Goal: Answer question/provide support

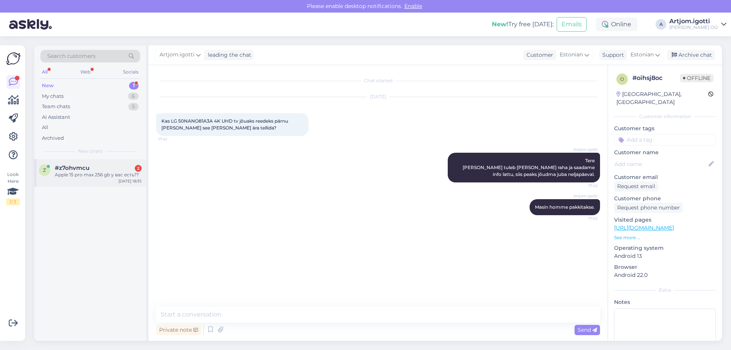
click at [117, 169] on div "#z7ohvmcu 2" at bounding box center [98, 167] width 87 height 7
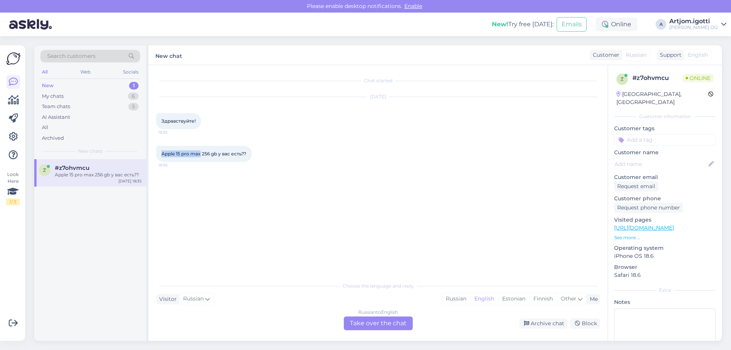
drag, startPoint x: 161, startPoint y: 153, endPoint x: 201, endPoint y: 155, distance: 40.7
click at [201, 155] on div "Apple 15 pro max 256 gb у вас есть?? 18:36" at bounding box center [204, 154] width 96 height 16
copy span "Apple 15 pro max"
click at [445, 295] on div "Russian" at bounding box center [456, 298] width 28 height 11
click at [396, 323] on div "Russian to Russian Take over the chat" at bounding box center [378, 323] width 69 height 14
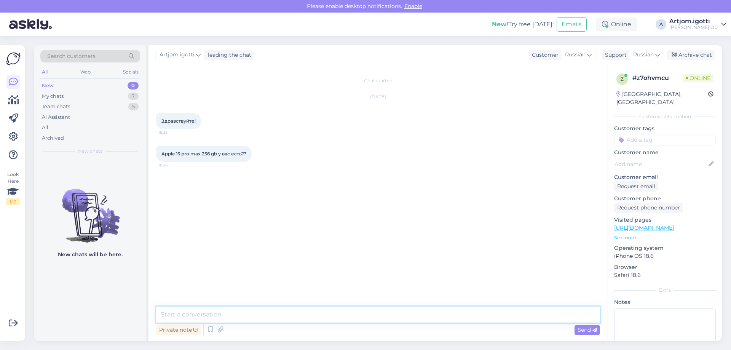
click at [293, 307] on textarea at bounding box center [378, 314] width 444 height 16
type textarea "P"
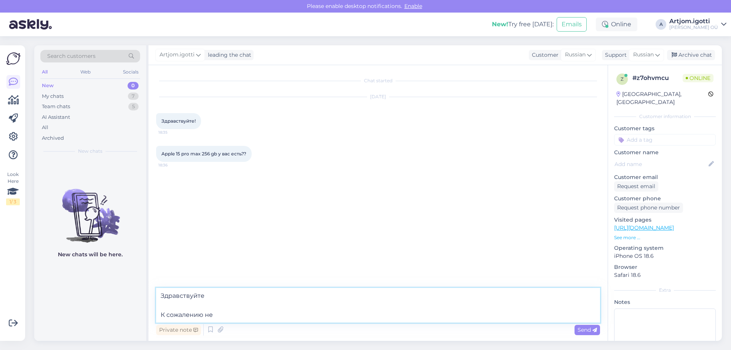
type textarea "Здравствуйте К сожалению нет"
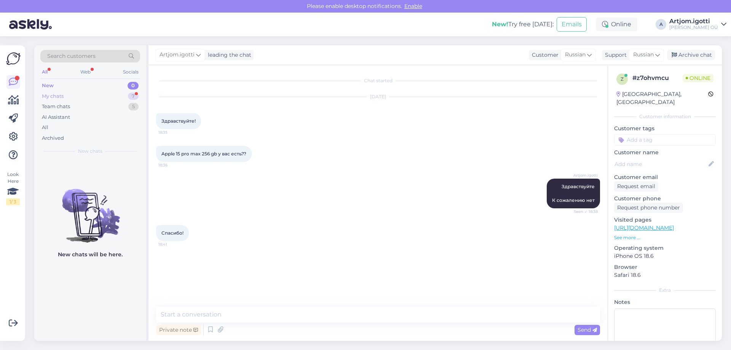
click at [127, 99] on div "My chats 7" at bounding box center [90, 96] width 100 height 11
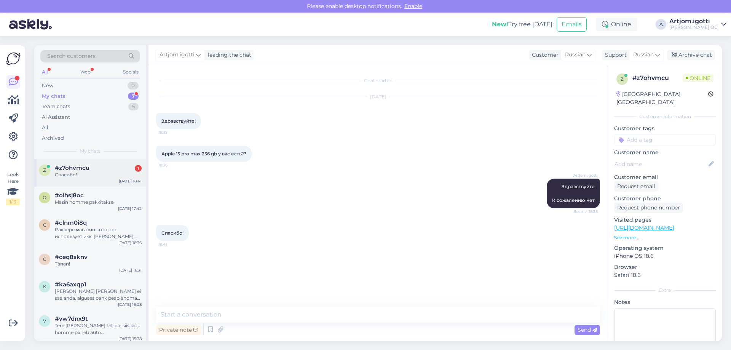
click at [105, 177] on div "Спасибо!" at bounding box center [98, 174] width 87 height 7
click at [112, 84] on div "New 0" at bounding box center [90, 85] width 100 height 11
